Goal: Check status: Check status

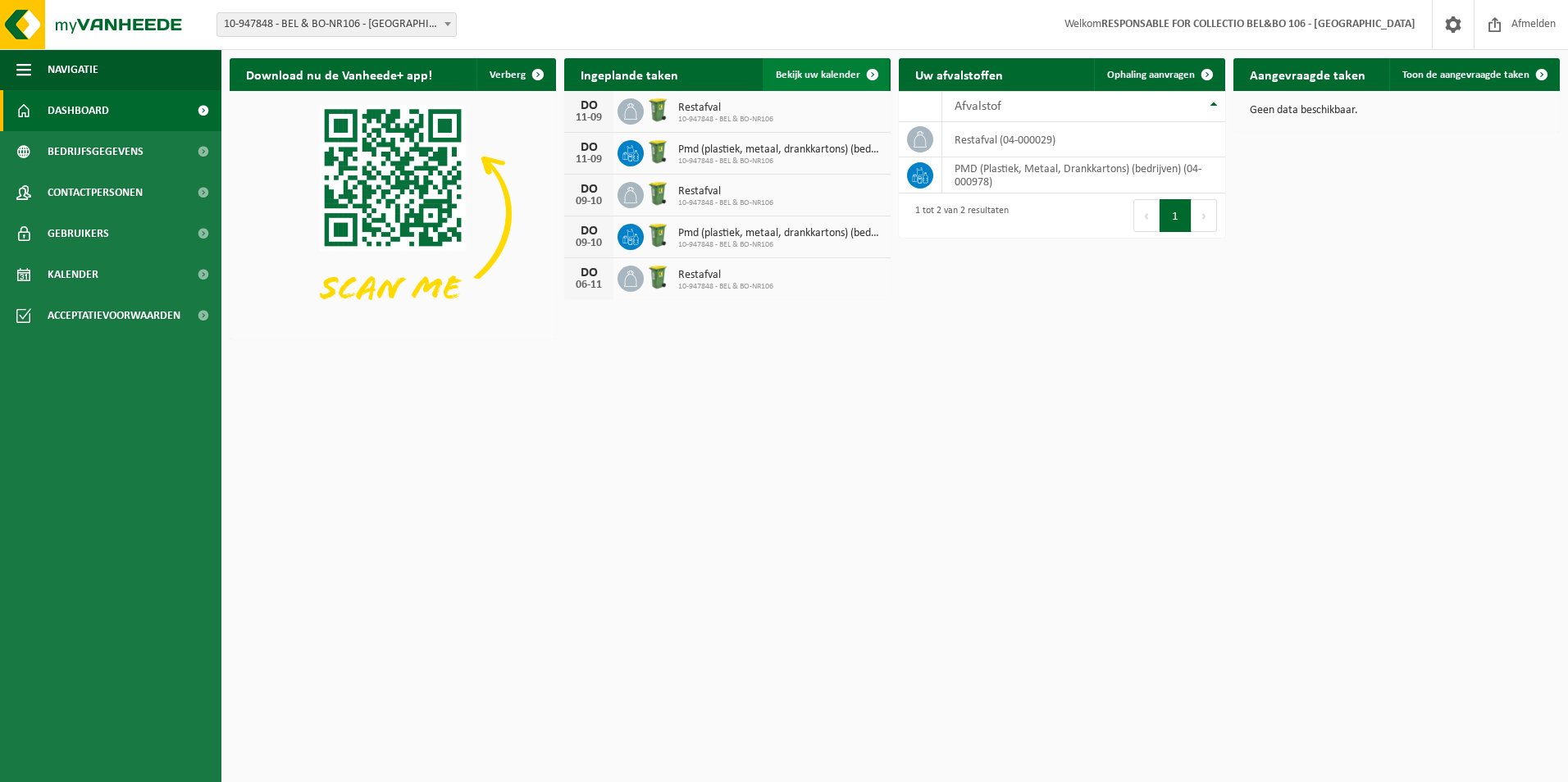
click at [812, 68] on link "Bekijk uw kalender" at bounding box center [825, 74] width 126 height 33
click at [719, 157] on span "10-947848 - BEL & BO-NR106" at bounding box center [780, 161] width 204 height 10
click at [596, 151] on div "DO" at bounding box center [589, 148] width 33 height 13
click at [754, 158] on span "10-947848 - BEL & BO-NR106" at bounding box center [780, 161] width 204 height 10
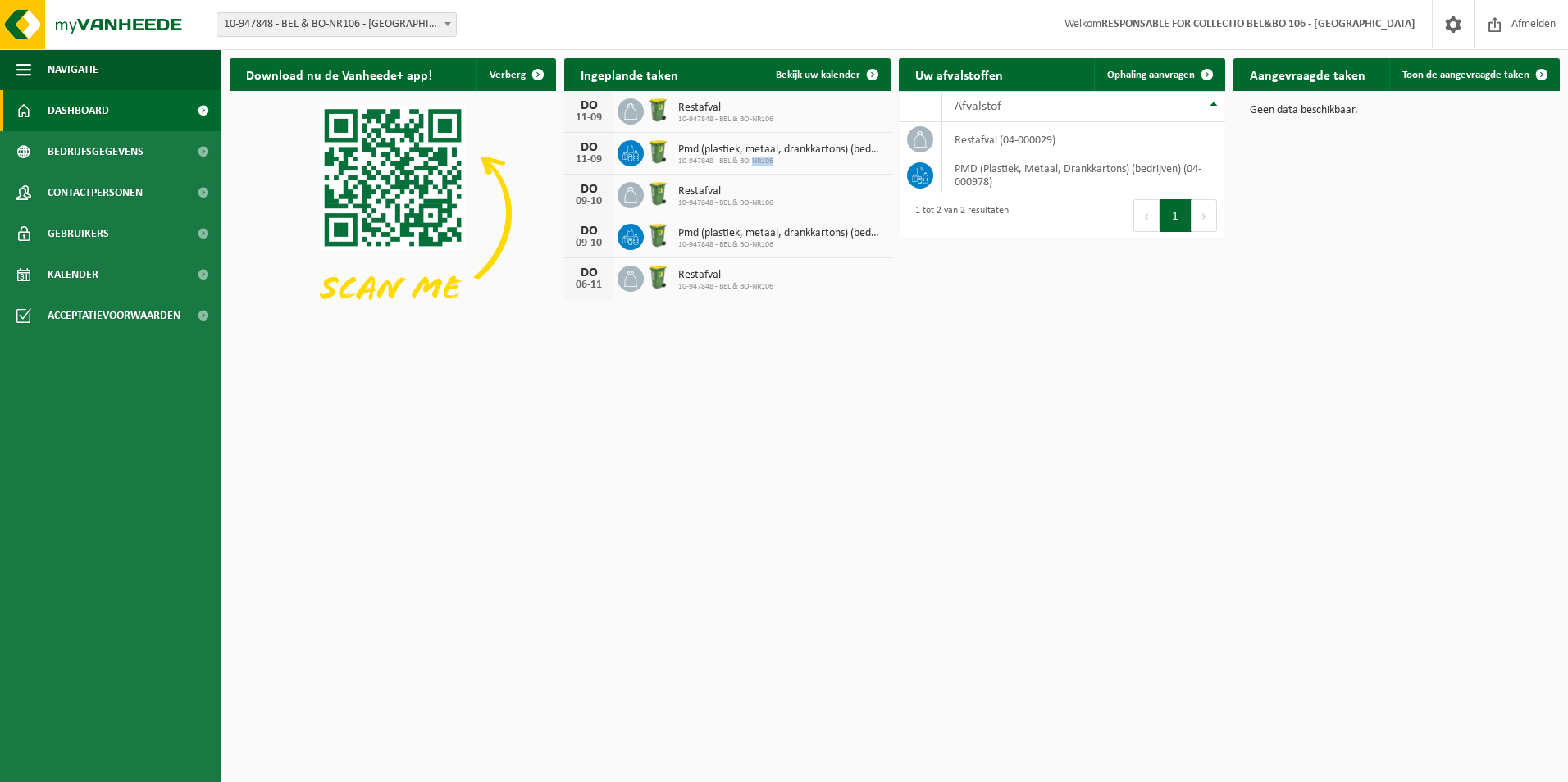
click at [754, 158] on span "10-947848 - BEL & BO-NR106" at bounding box center [780, 161] width 204 height 10
drag, startPoint x: 754, startPoint y: 158, endPoint x: 728, endPoint y: 152, distance: 26.7
click at [728, 152] on span "Pmd (plastiek, metaal, drankkartons) (bedrijven)" at bounding box center [780, 149] width 204 height 13
click at [1206, 217] on button "Volgende" at bounding box center [1204, 216] width 25 height 33
click at [104, 271] on link "Kalender" at bounding box center [110, 275] width 221 height 41
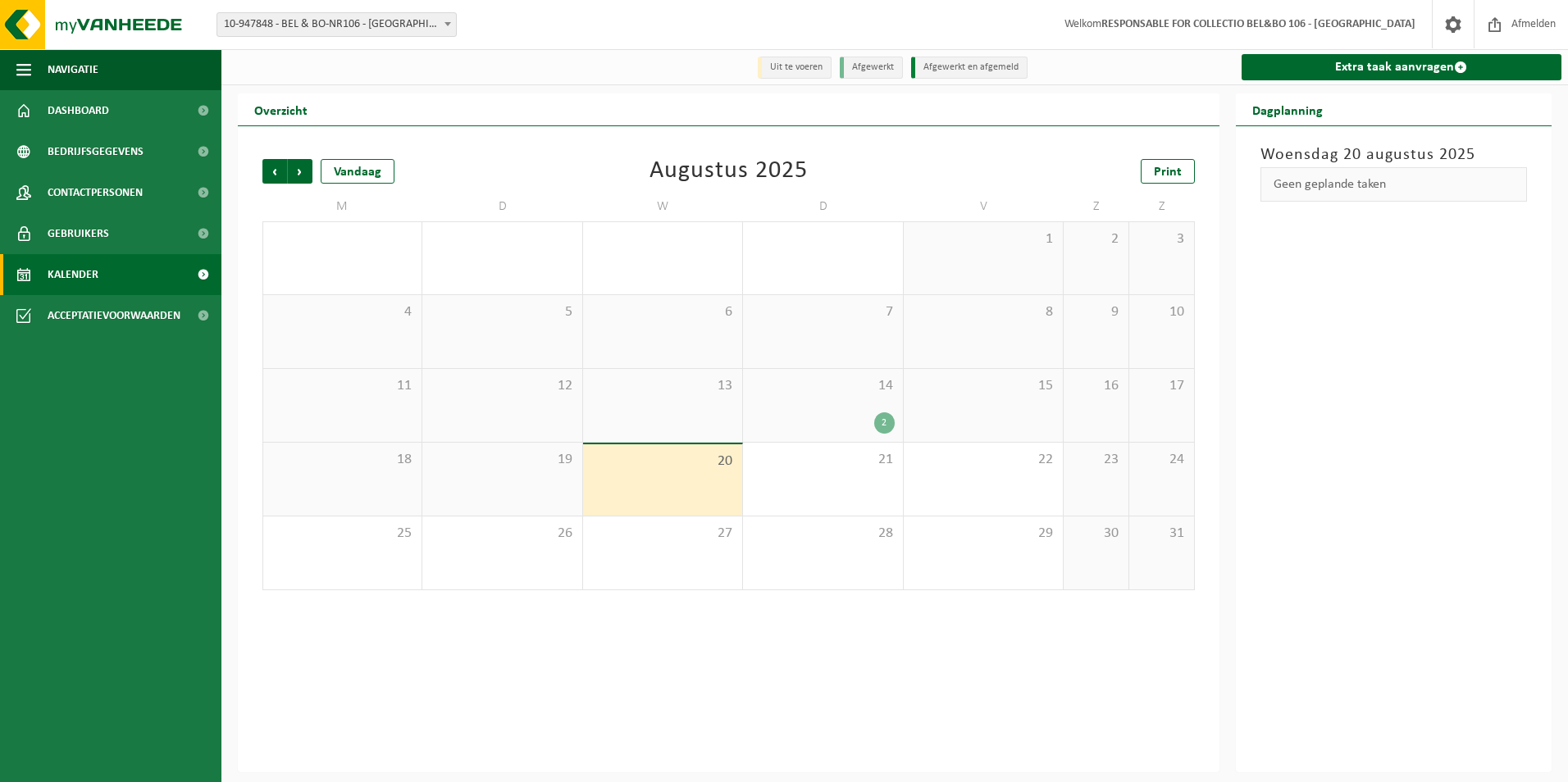
click at [847, 418] on div "2" at bounding box center [822, 423] width 142 height 21
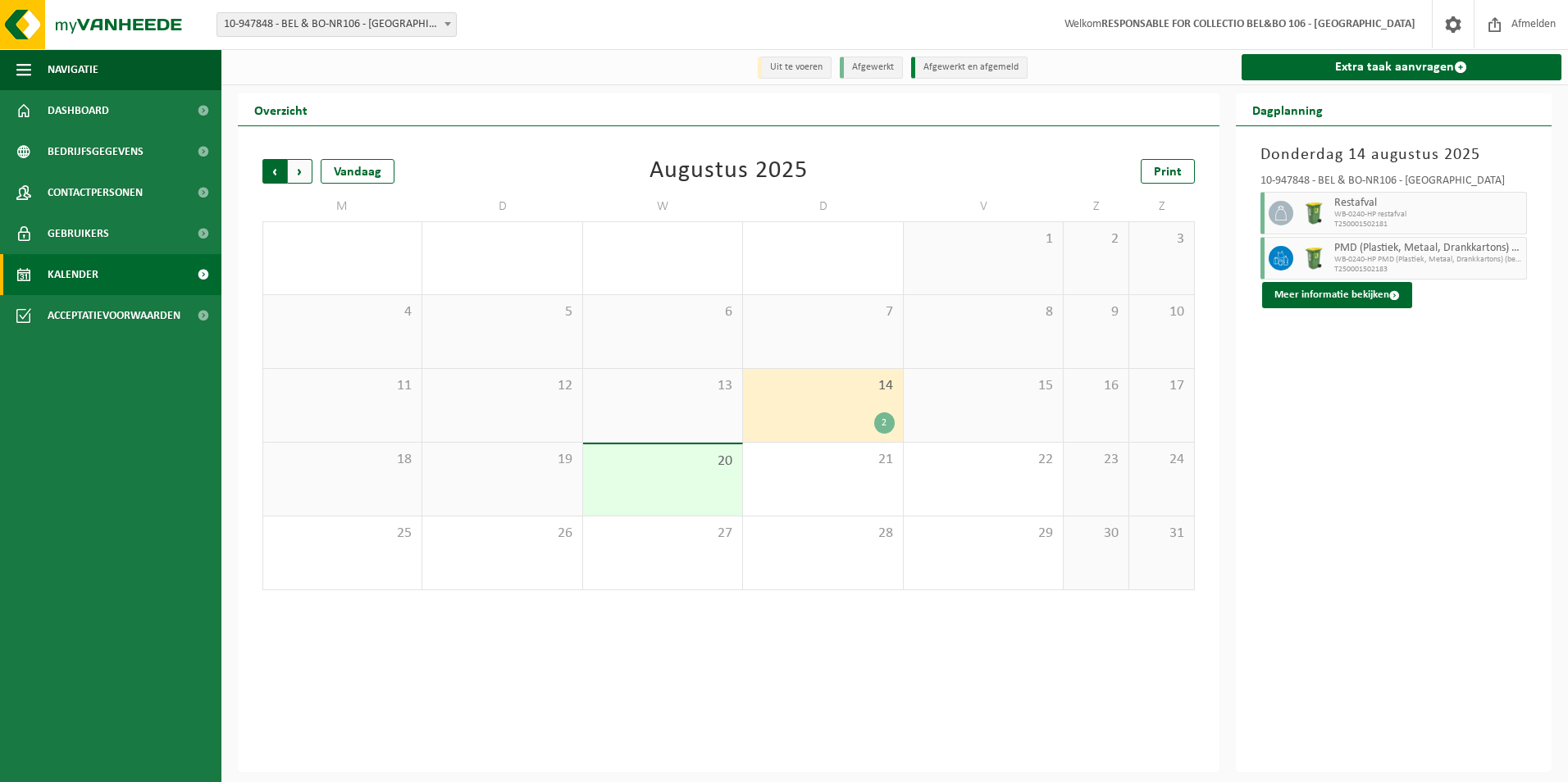
click at [299, 174] on span "Volgende" at bounding box center [300, 171] width 24 height 24
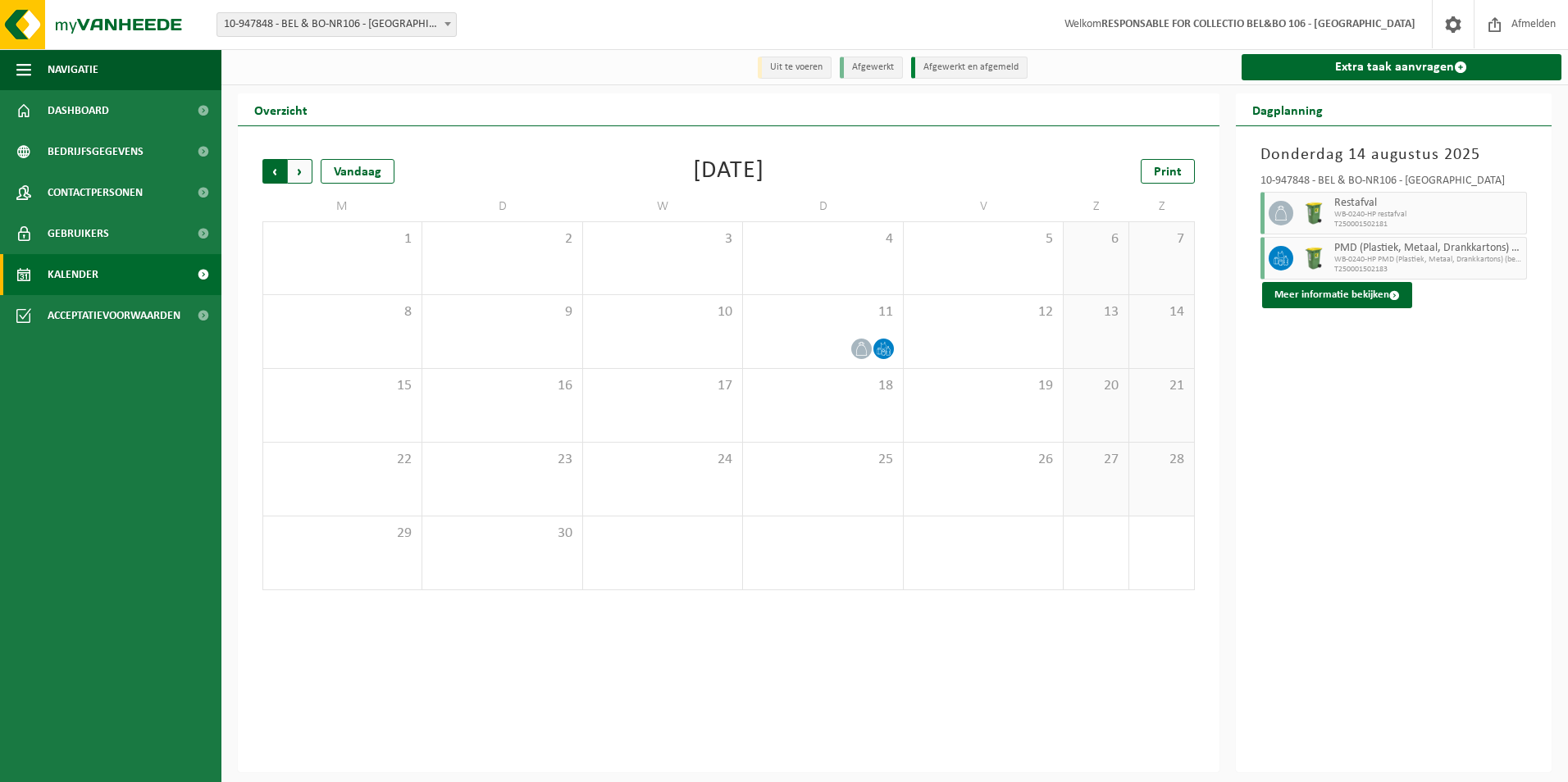
click at [295, 169] on span "Volgende" at bounding box center [300, 171] width 24 height 24
click at [289, 168] on span "Volgende" at bounding box center [300, 171] width 24 height 24
click at [128, 107] on link "Dashboard" at bounding box center [110, 111] width 221 height 41
